Goal: Participate in discussion: Engage in conversation with other users on a specific topic

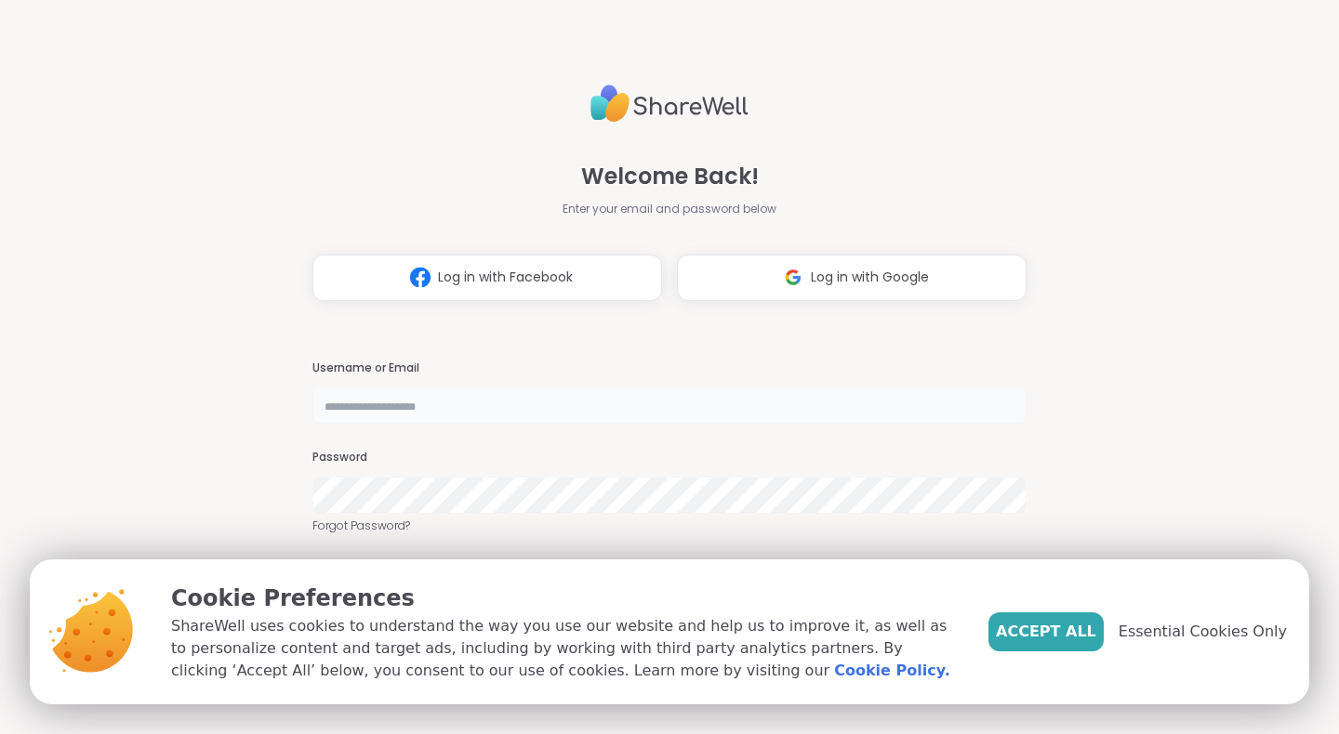
drag, startPoint x: 0, startPoint y: 0, endPoint x: 384, endPoint y: 415, distance: 565.7
type input "**********"
click at [1045, 622] on span "Accept All" at bounding box center [1046, 632] width 100 height 22
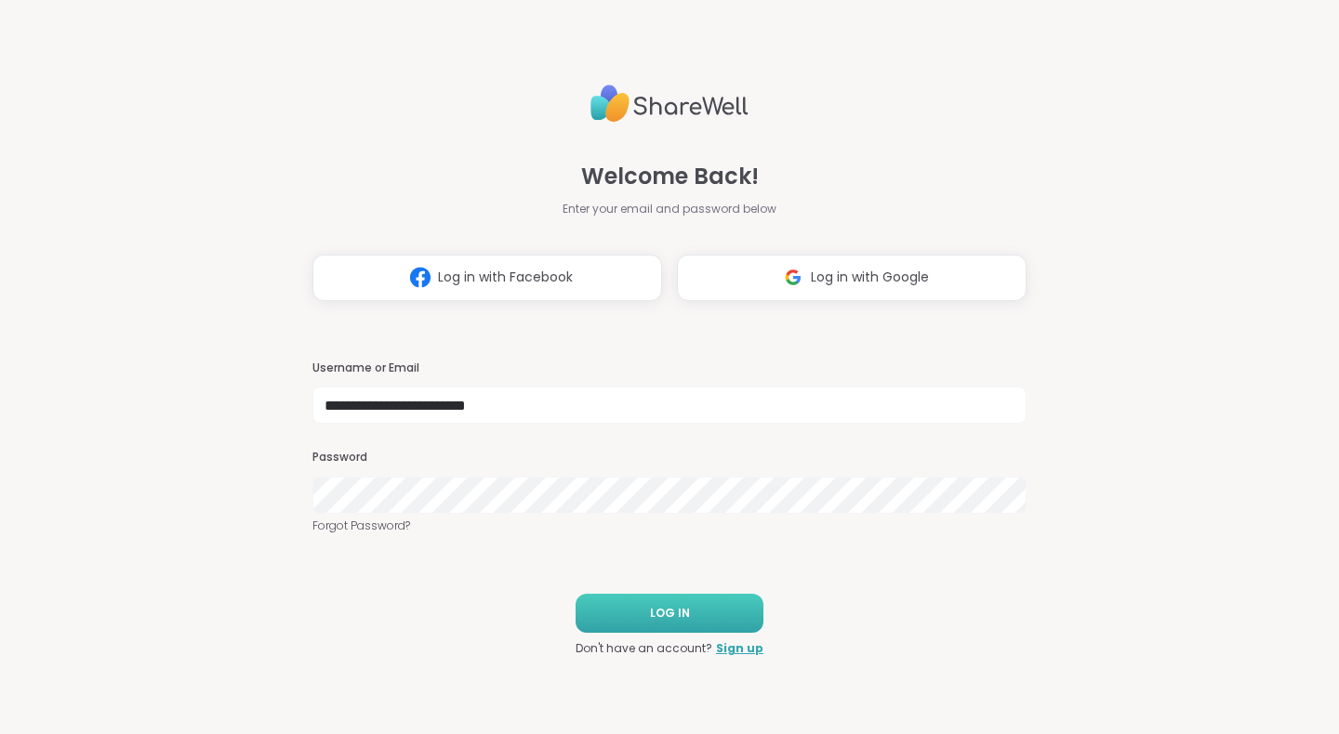
click at [699, 608] on button "LOG IN" at bounding box center [669, 613] width 188 height 39
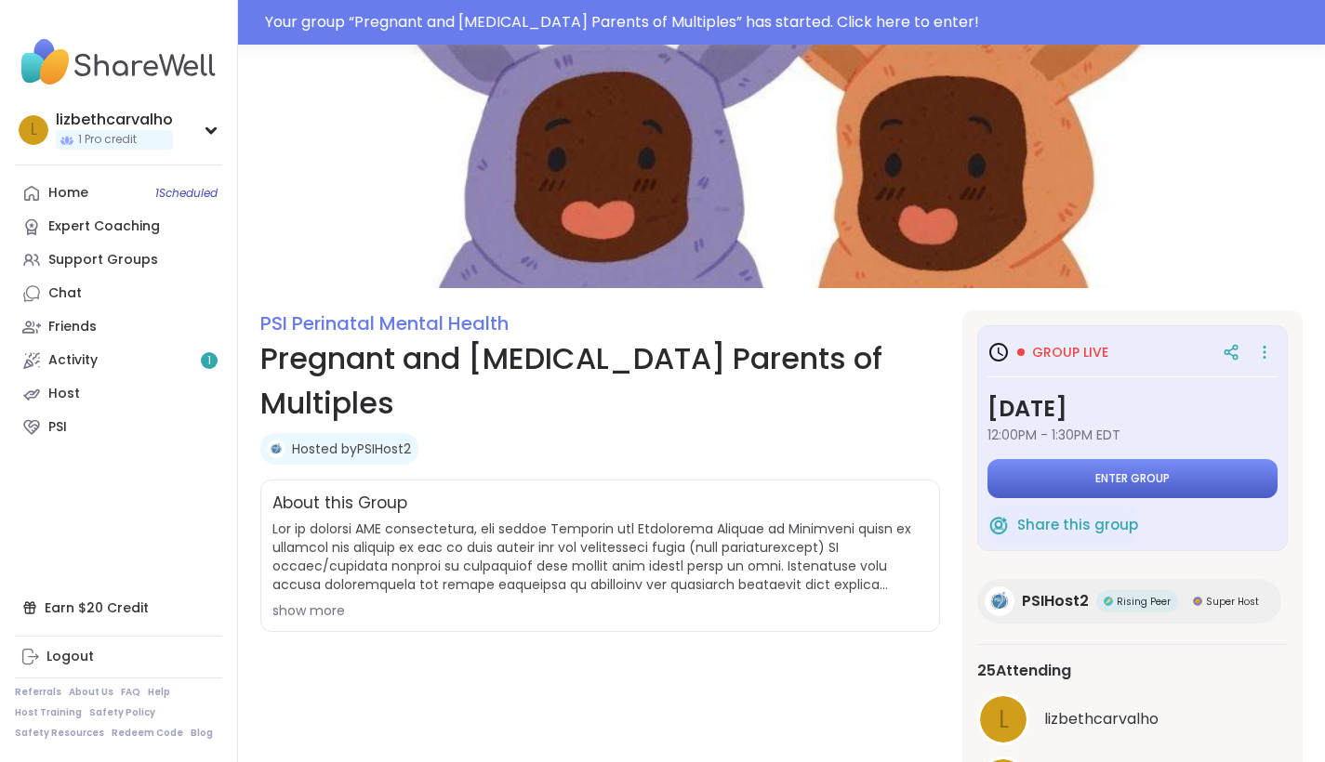
click at [1161, 484] on span "Enter group" at bounding box center [1132, 478] width 74 height 15
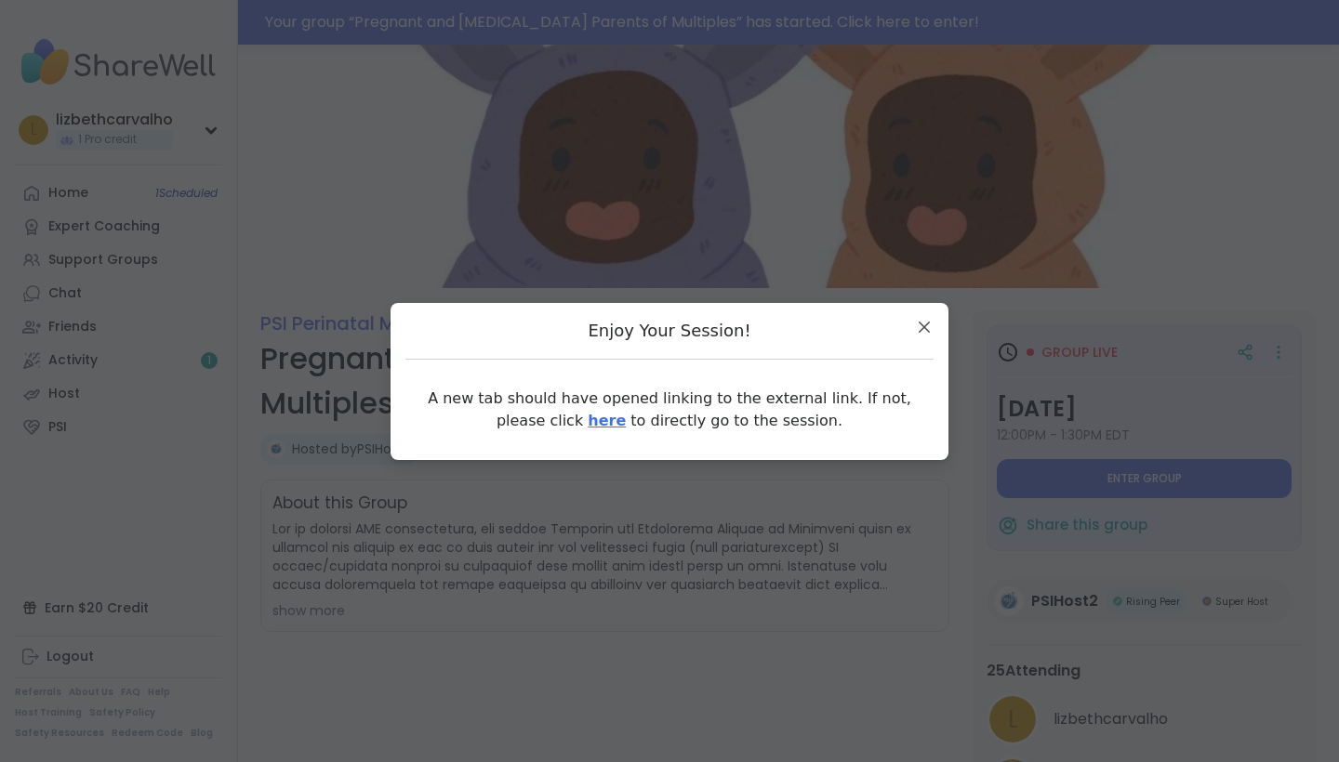
click at [587, 419] on link "here" at bounding box center [606, 421] width 38 height 18
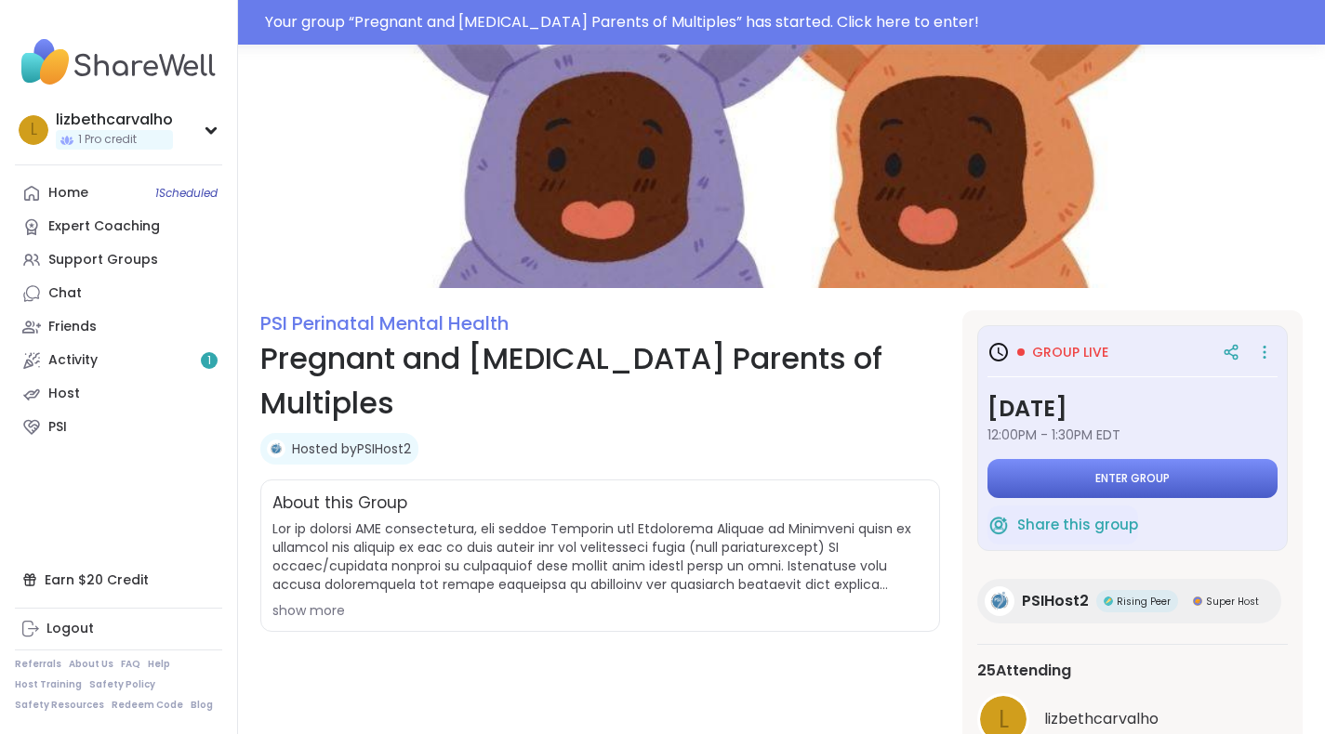
click at [1127, 483] on span "Enter group" at bounding box center [1132, 478] width 74 height 15
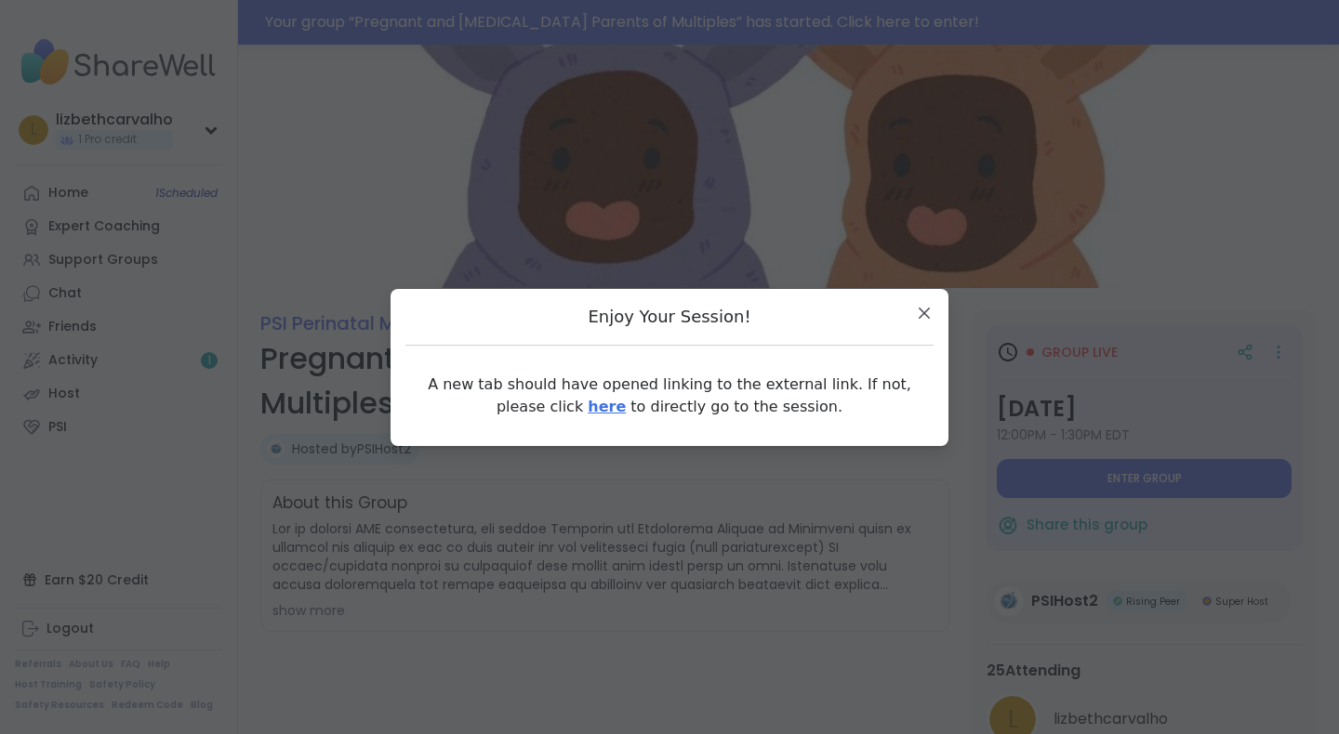
click at [587, 406] on link "here" at bounding box center [606, 407] width 38 height 18
